Goal: Task Accomplishment & Management: Manage account settings

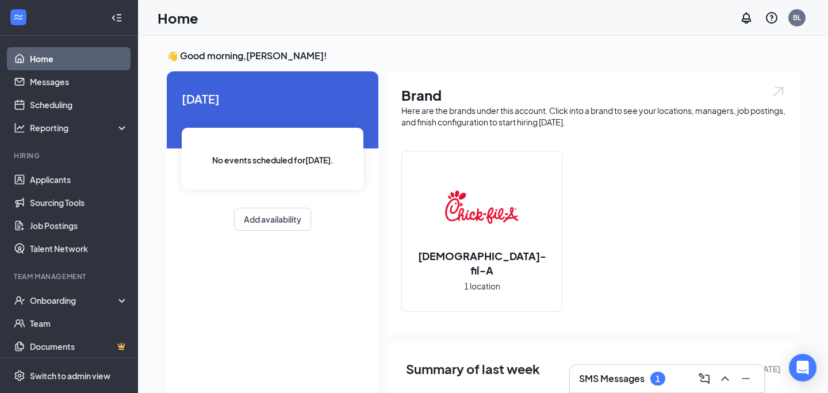
click at [631, 380] on h3 "SMS Messages" at bounding box center [612, 378] width 66 height 13
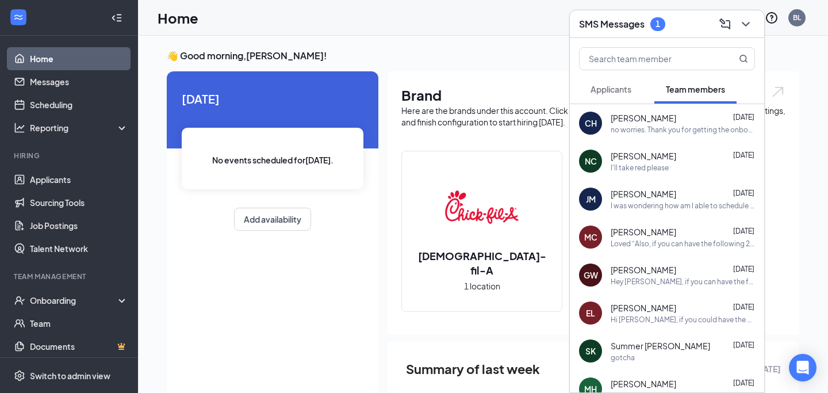
click at [606, 92] on span "Applicants" at bounding box center [611, 89] width 41 height 10
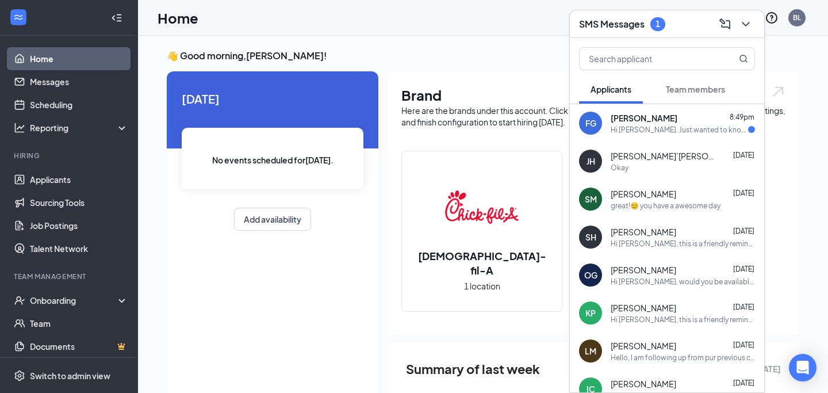
click at [634, 129] on div "Hi [PERSON_NAME]. Just wanted to know if I am able to come in [DATE] after 3 pm…" at bounding box center [679, 130] width 137 height 10
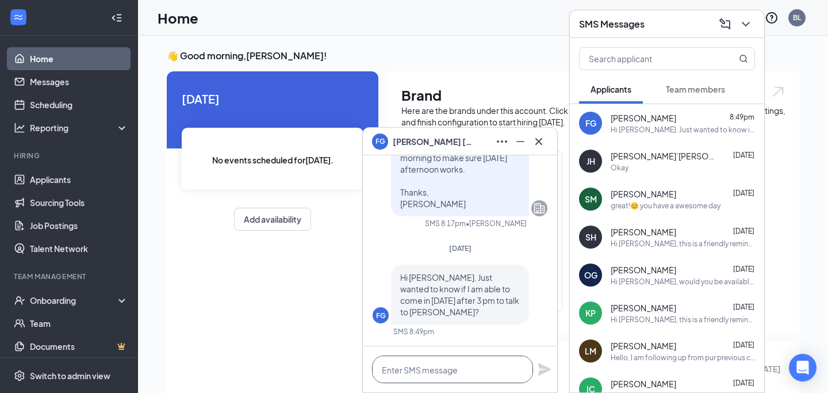
click at [419, 374] on textarea at bounding box center [452, 369] width 161 height 28
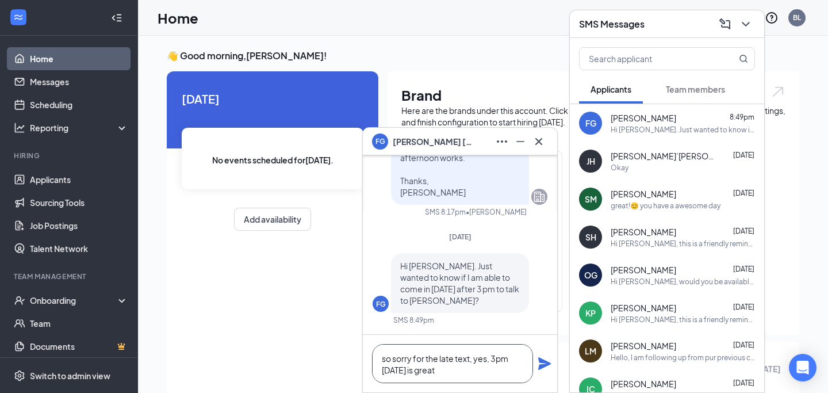
type textarea "so sorry for the late text, yes, 3pm [DATE] is great"
click at [539, 361] on icon "Plane" at bounding box center [544, 363] width 13 height 13
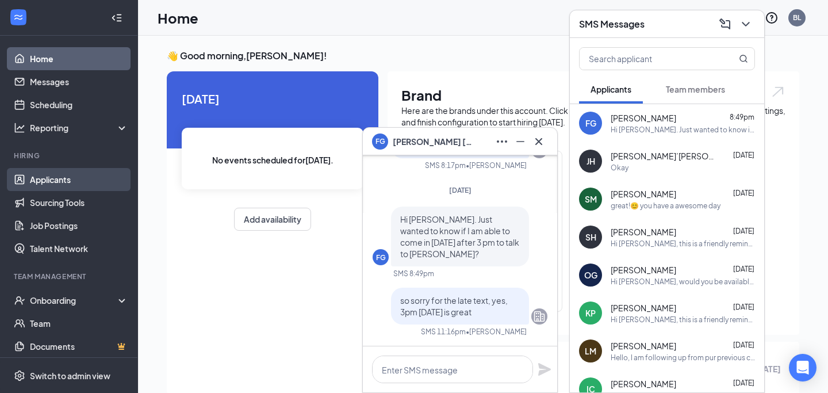
click at [55, 175] on link "Applicants" at bounding box center [79, 179] width 98 height 23
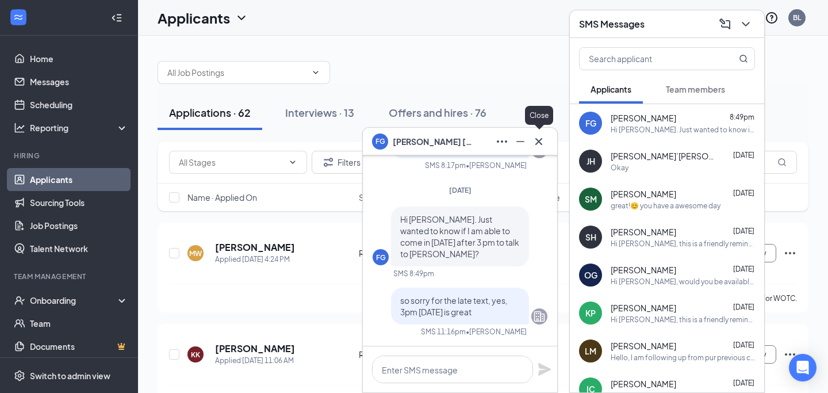
click at [539, 141] on icon "Cross" at bounding box center [538, 140] width 7 height 7
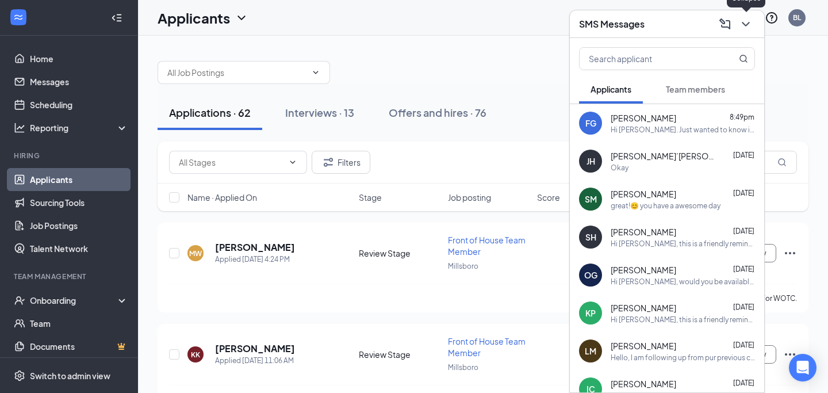
click at [754, 22] on button at bounding box center [746, 24] width 18 height 18
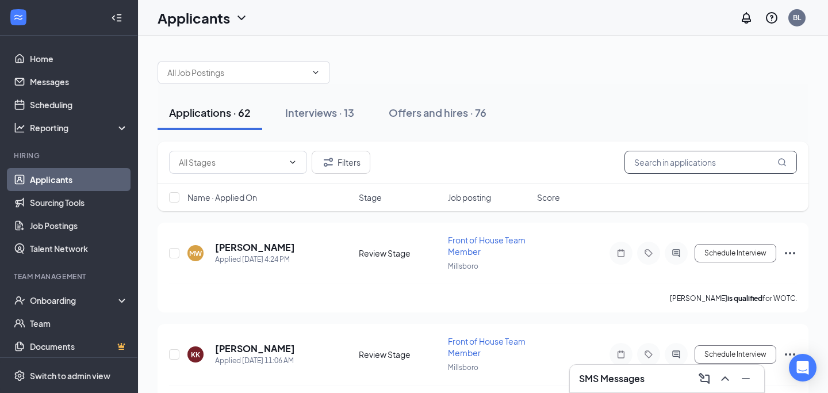
click at [697, 164] on input "text" at bounding box center [710, 162] width 173 height 23
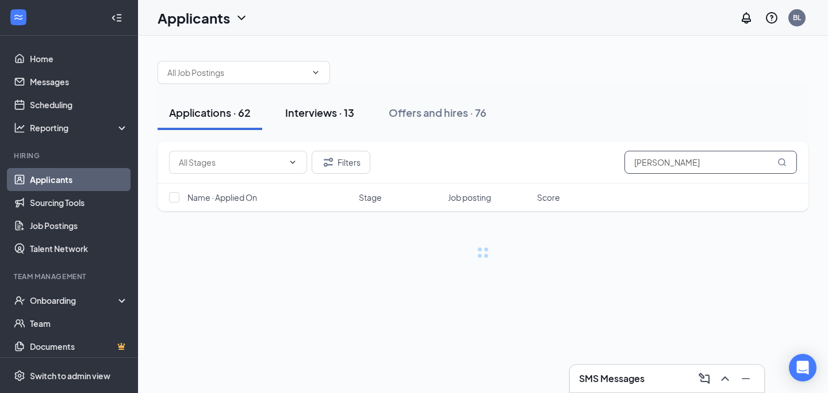
type input "[PERSON_NAME]"
click at [338, 114] on div "Interviews · 13" at bounding box center [319, 112] width 69 height 14
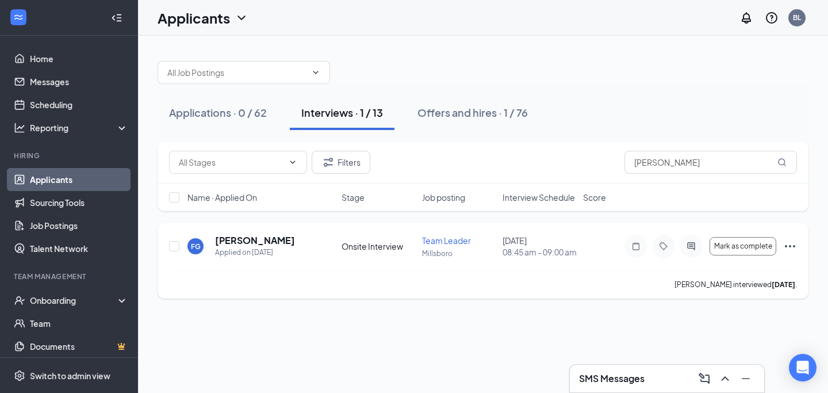
click at [788, 249] on icon "Ellipses" at bounding box center [790, 246] width 14 height 14
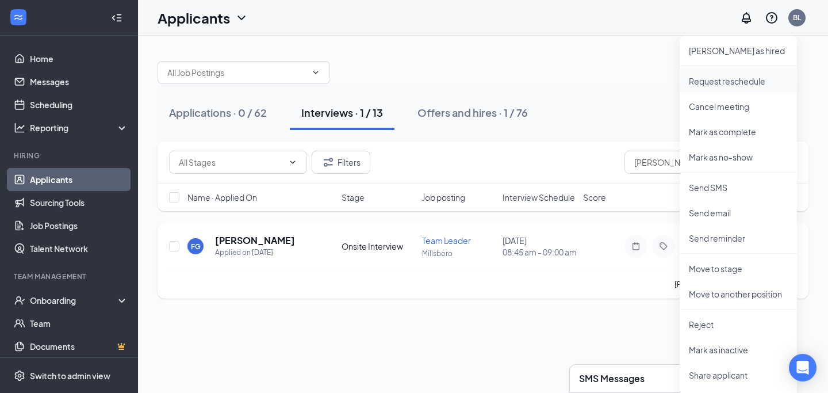
click at [760, 85] on p "Request reschedule" at bounding box center [738, 81] width 99 height 12
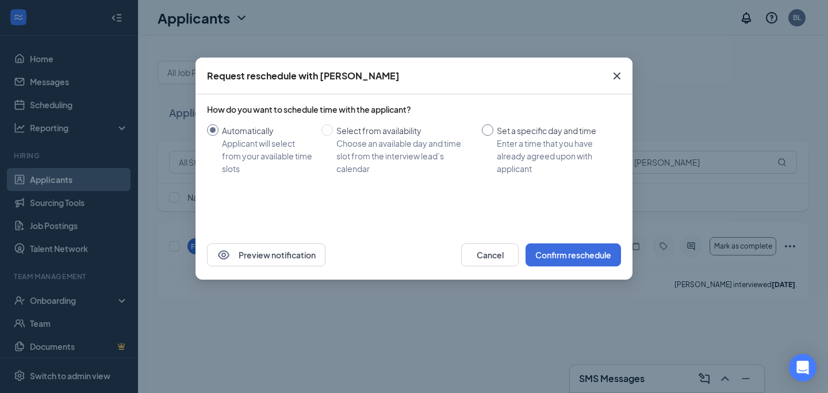
click at [490, 128] on input "Set a specific day and time Enter a time that you have already agreed upon with…" at bounding box center [488, 130] width 12 height 12
radio input "true"
radio input "false"
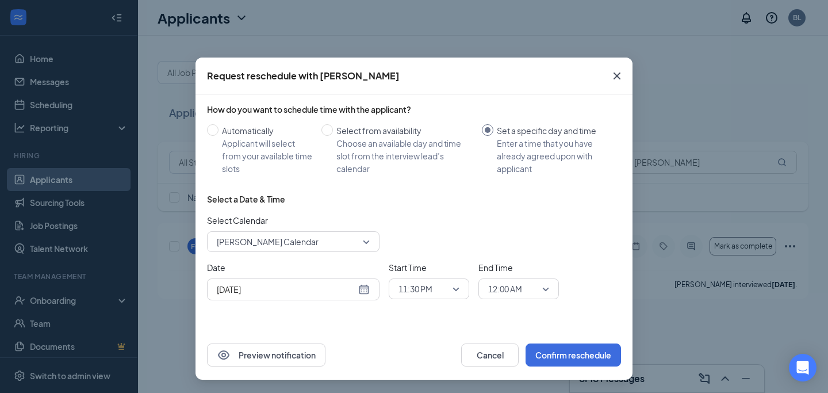
click at [294, 237] on span "[PERSON_NAME] Calendar" at bounding box center [268, 241] width 102 height 17
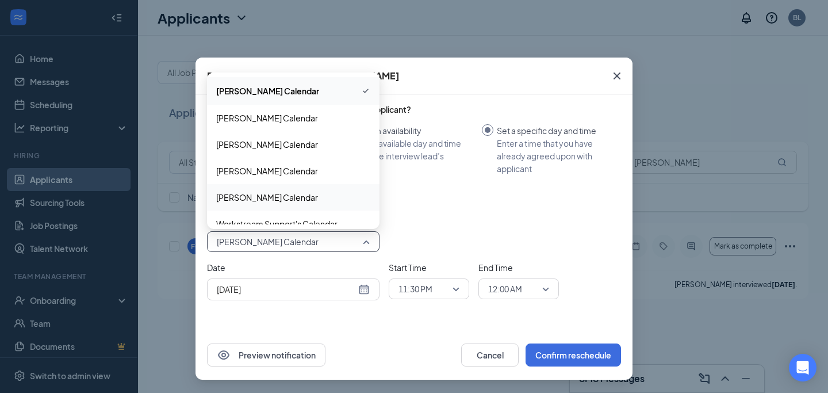
click at [297, 203] on span "[PERSON_NAME] Calendar" at bounding box center [267, 197] width 102 height 13
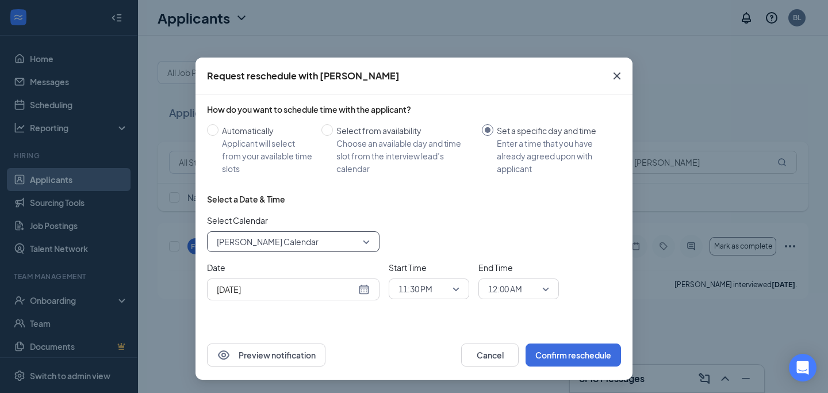
click at [365, 286] on div "[DATE]" at bounding box center [293, 289] width 153 height 13
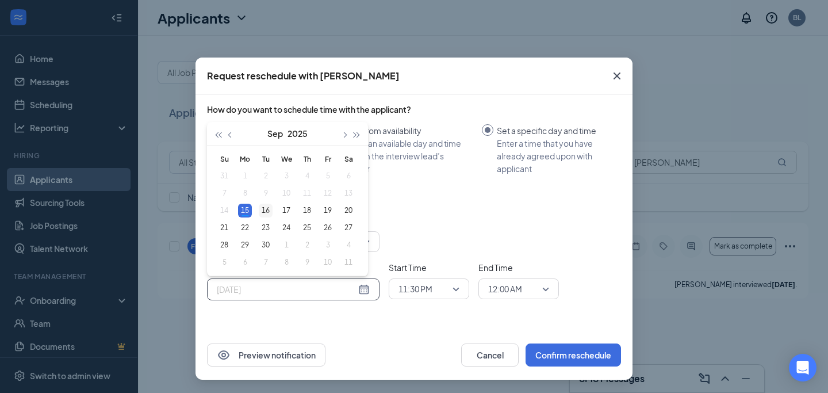
type input "[DATE]"
click at [266, 208] on div "16" at bounding box center [266, 211] width 14 height 14
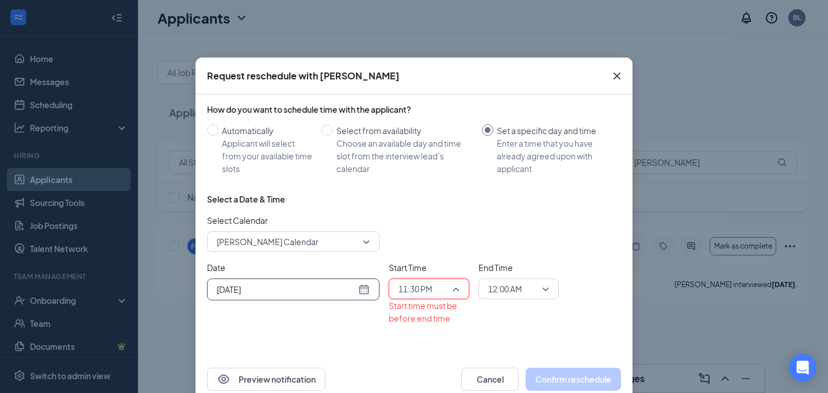
click at [461, 293] on div "11:30 PM" at bounding box center [429, 288] width 81 height 21
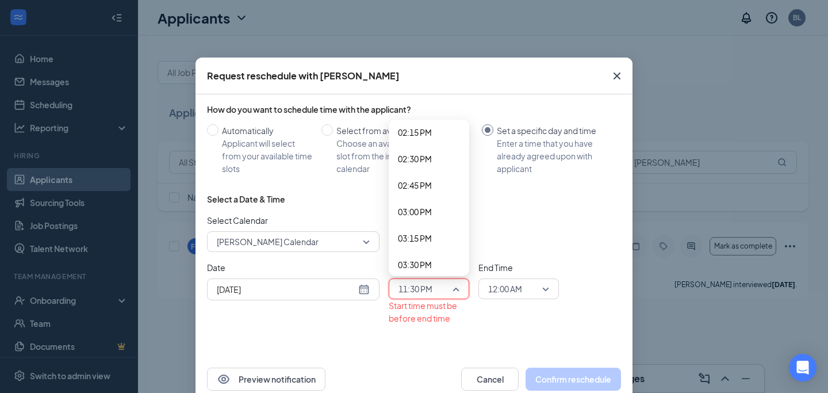
scroll to position [1511, 0]
click at [438, 213] on span "03:00 PM" at bounding box center [429, 213] width 62 height 13
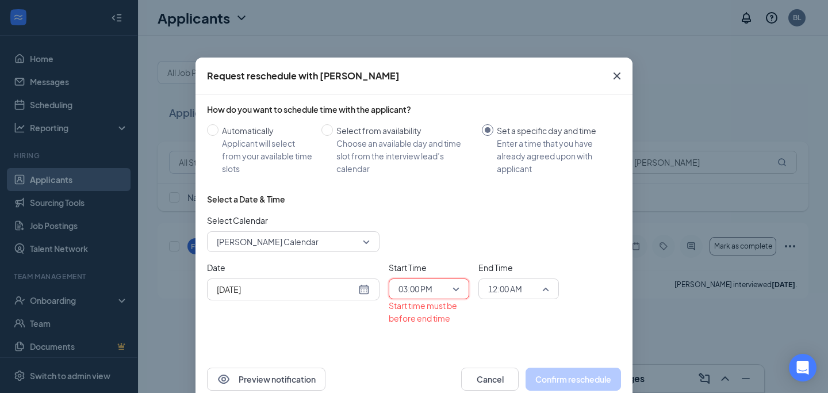
click at [550, 285] on div "12:00 AM" at bounding box center [518, 288] width 81 height 21
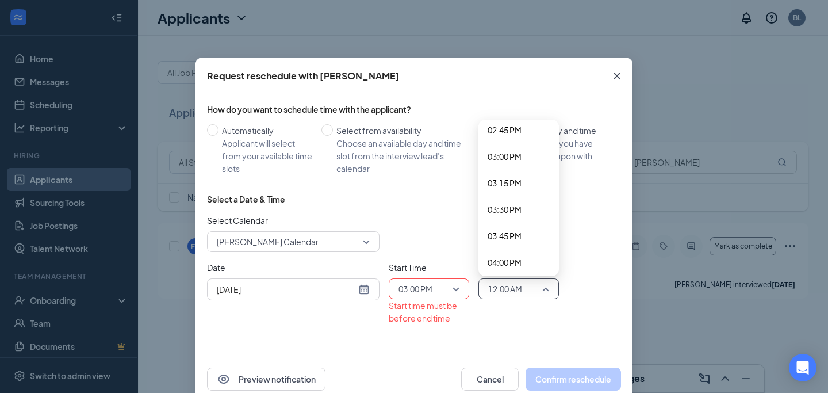
scroll to position [1562, 0]
click at [518, 241] on span "03:45 PM" at bounding box center [505, 243] width 34 height 13
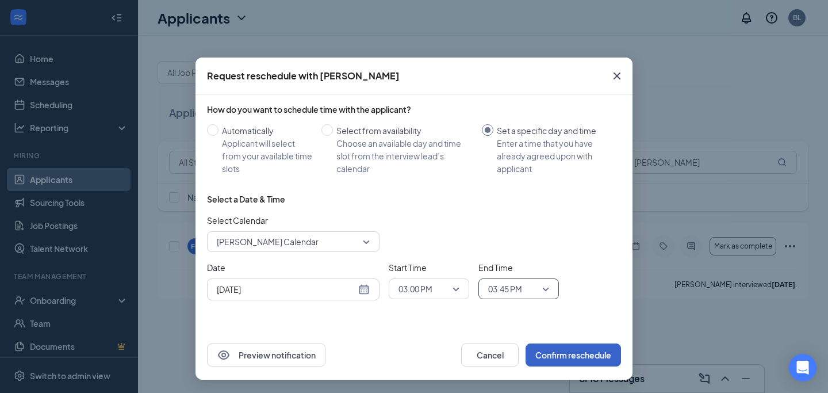
click at [573, 355] on button "Confirm reschedule" at bounding box center [573, 354] width 95 height 23
